Goal: Task Accomplishment & Management: Manage account settings

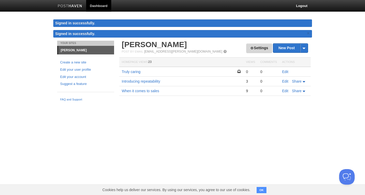
click at [248, 45] on link "Settings" at bounding box center [260, 49] width 26 height 10
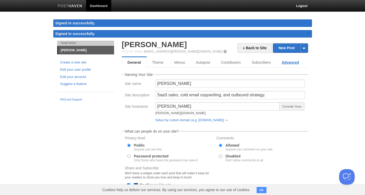
click at [292, 62] on link "Advanced" at bounding box center [291, 62] width 28 height 10
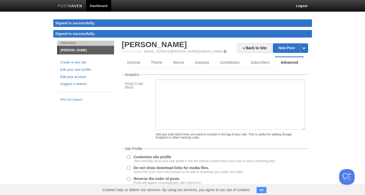
click at [85, 76] on link "Edit your account" at bounding box center [85, 76] width 51 height 5
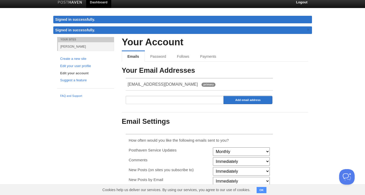
scroll to position [3, 0]
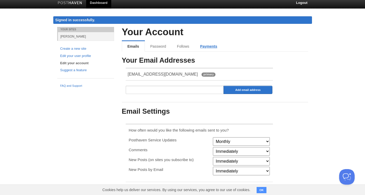
click at [209, 46] on link "Payments" at bounding box center [209, 46] width 28 height 10
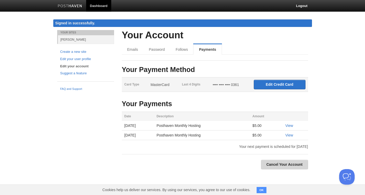
click at [282, 163] on link "Cancel Your Account" at bounding box center [284, 165] width 47 height 10
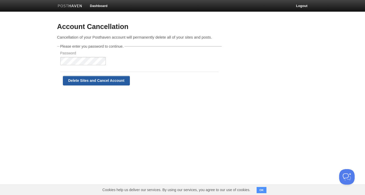
click at [86, 83] on input "Delete Sites and Cancel Account" at bounding box center [96, 81] width 67 height 10
